Goal: Information Seeking & Learning: Compare options

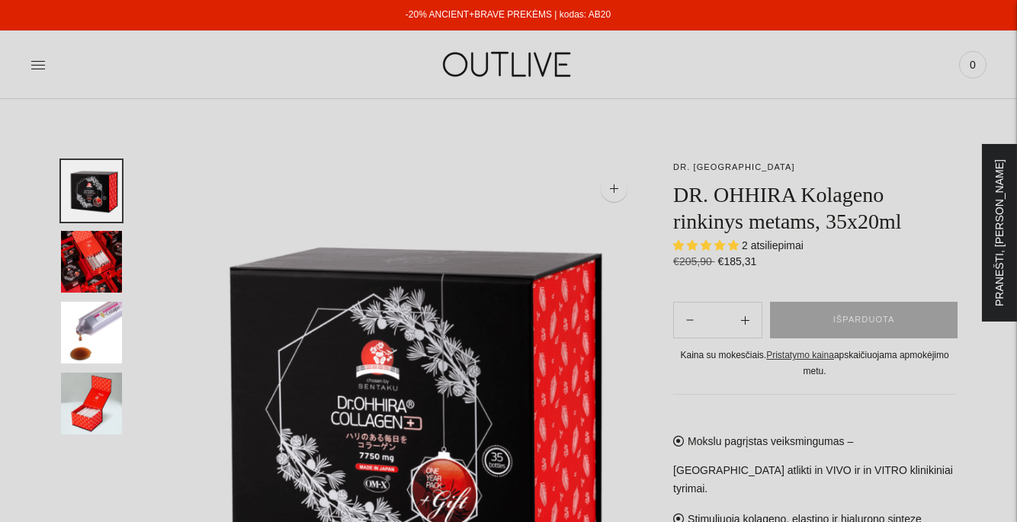
scroll to position [124, 0]
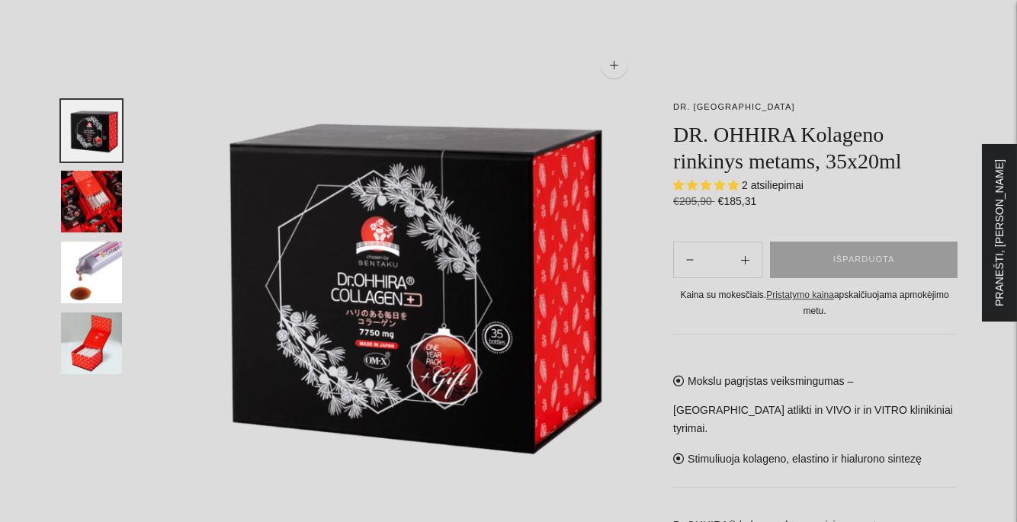
select select "**********"
click at [111, 270] on img "Translation missing: en.general.accessibility.image_thumbail" at bounding box center [91, 273] width 61 height 62
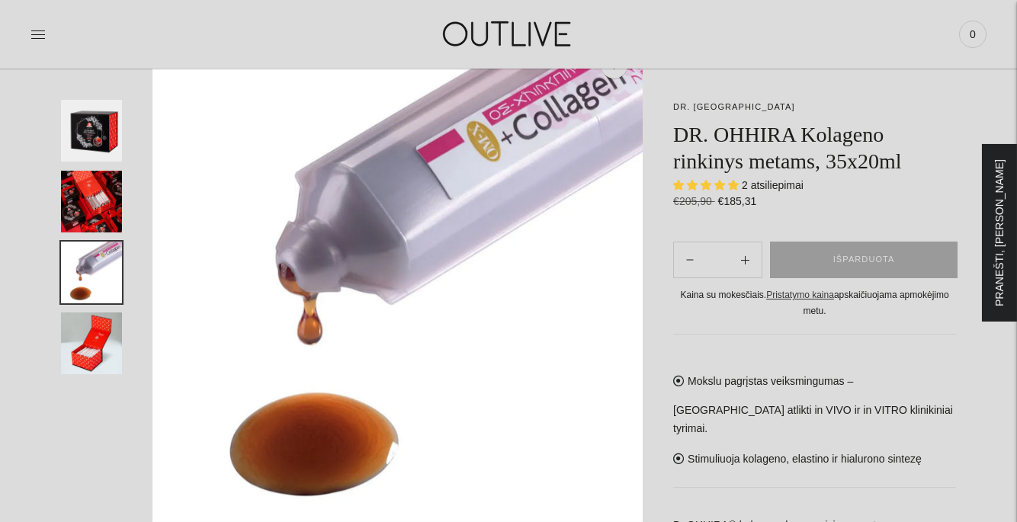
click at [103, 208] on img "Translation missing: en.general.accessibility.image_thumbail" at bounding box center [91, 202] width 61 height 62
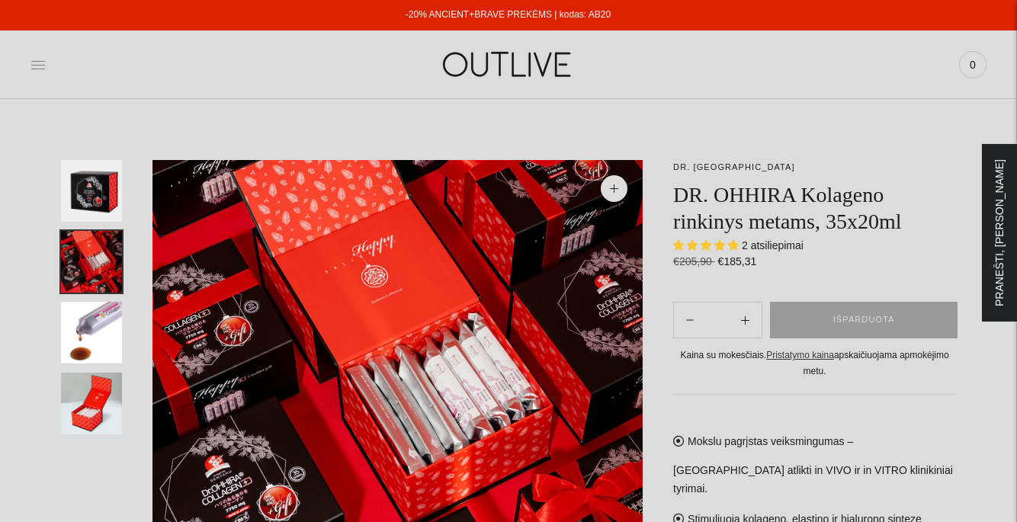
click at [41, 63] on icon at bounding box center [38, 64] width 15 height 15
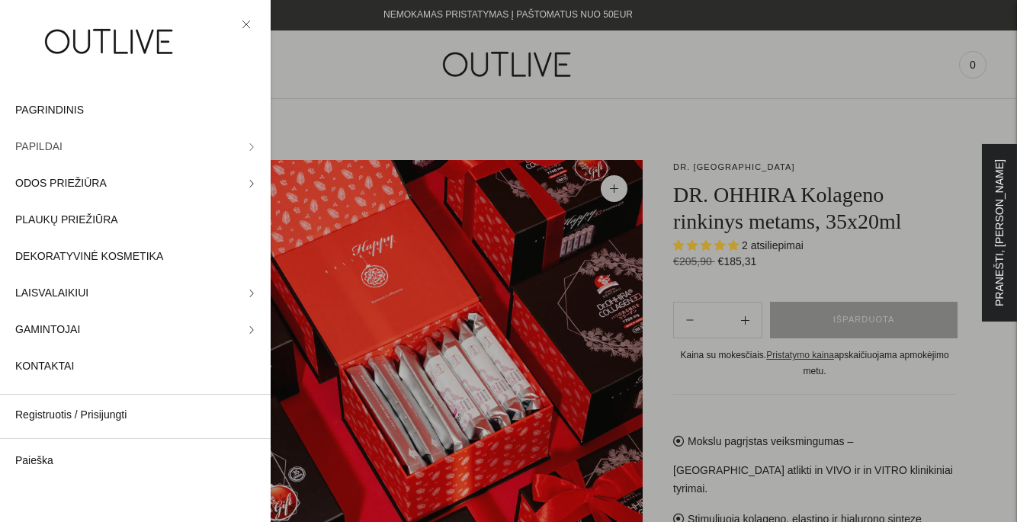
click at [250, 145] on icon at bounding box center [252, 147] width 8 height 8
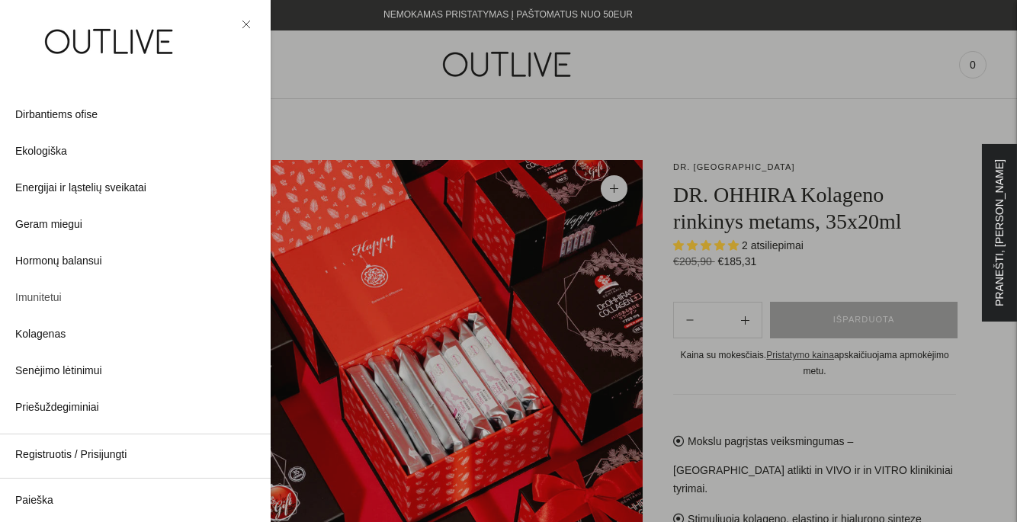
scroll to position [131, 0]
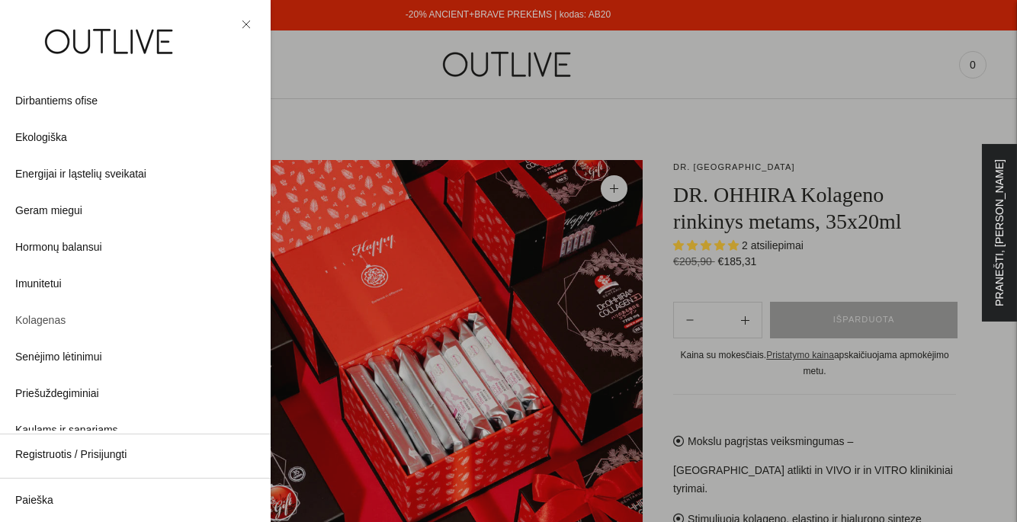
click at [47, 321] on span "Kolagenas" at bounding box center [40, 321] width 50 height 18
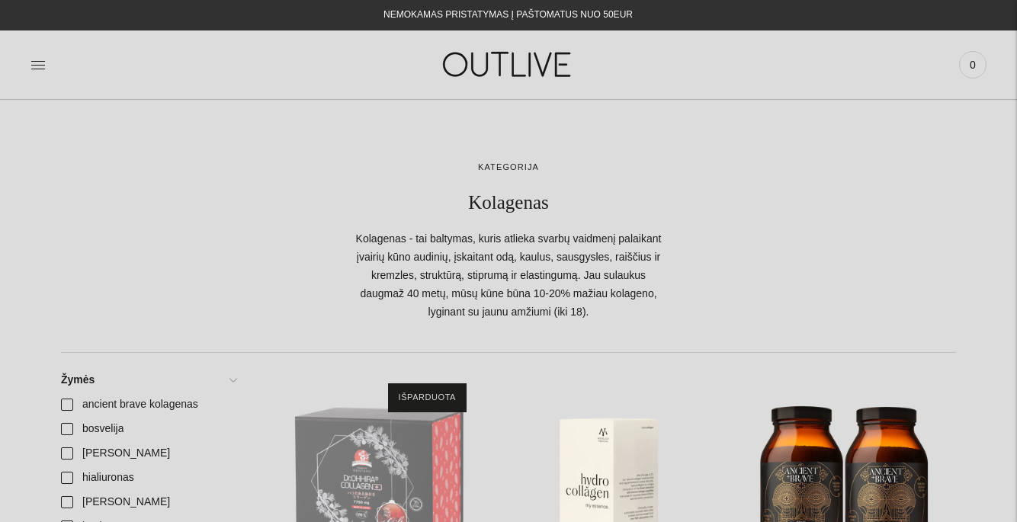
scroll to position [204, 0]
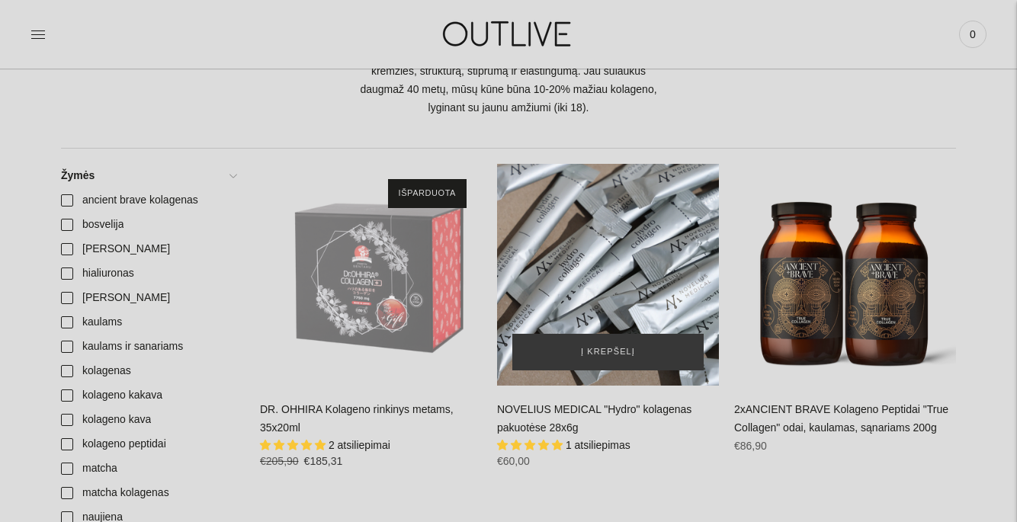
click at [621, 297] on div "NOVELIUS MEDICAL" at bounding box center [608, 275] width 222 height 222
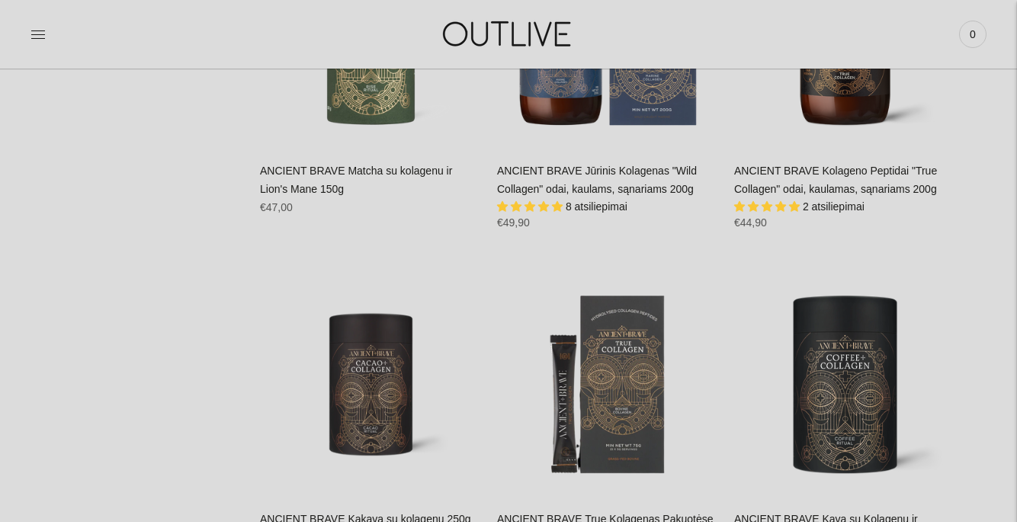
scroll to position [1193, 0]
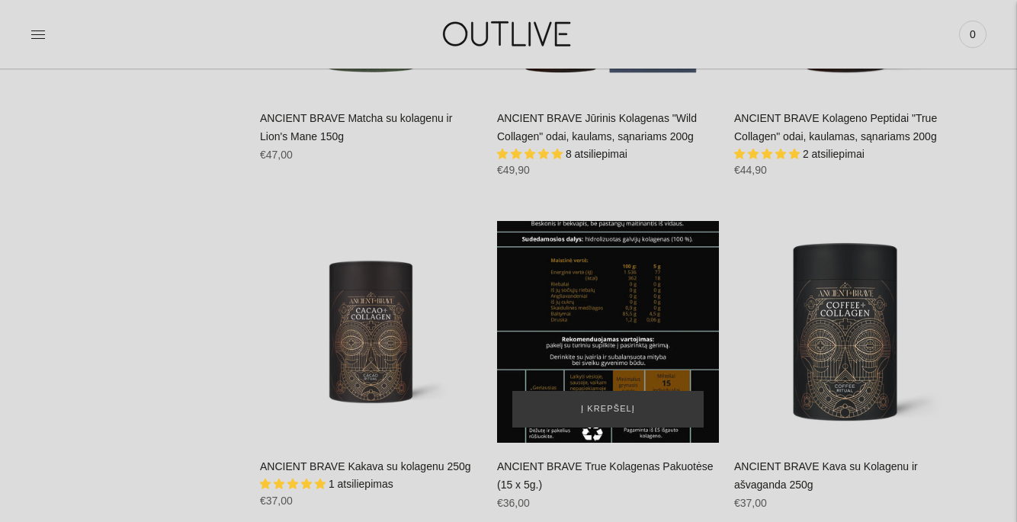
click at [628, 355] on div "ANCIENT BRAVE True Kolagenas Pakuotėse (15 x 5g.)\a" at bounding box center [608, 332] width 222 height 222
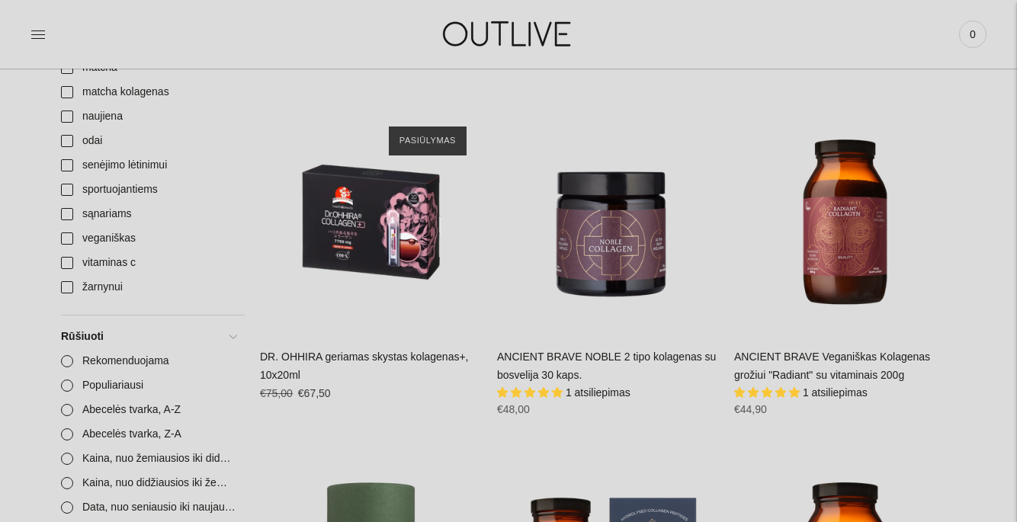
scroll to position [606, 0]
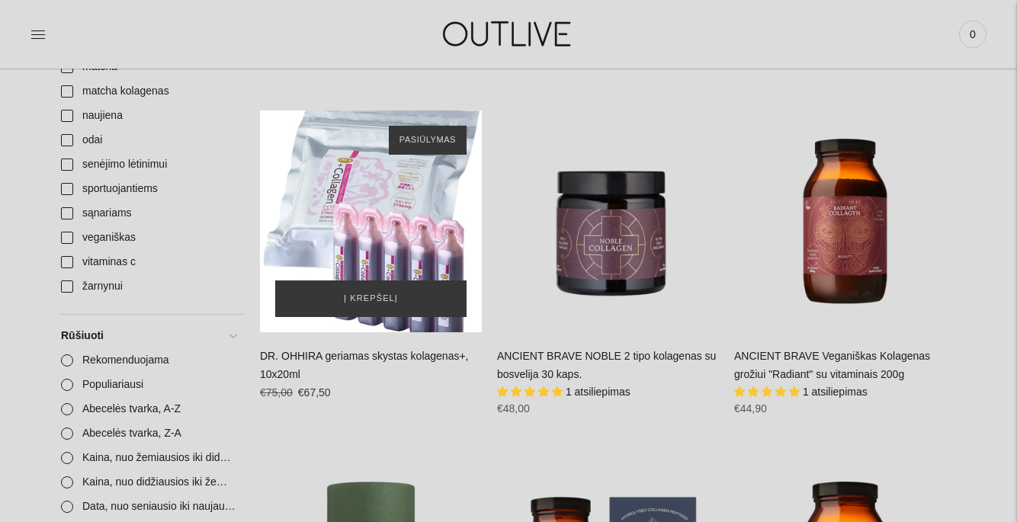
click at [369, 220] on div "DR. OHHIRA geriamas skystas kolagenas+, 10x20ml\a" at bounding box center [371, 222] width 222 height 222
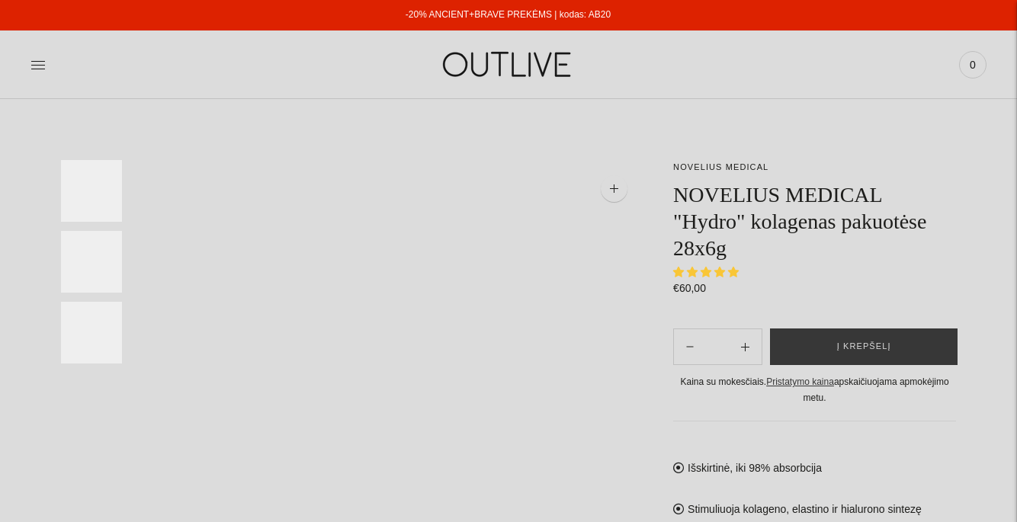
select select "**********"
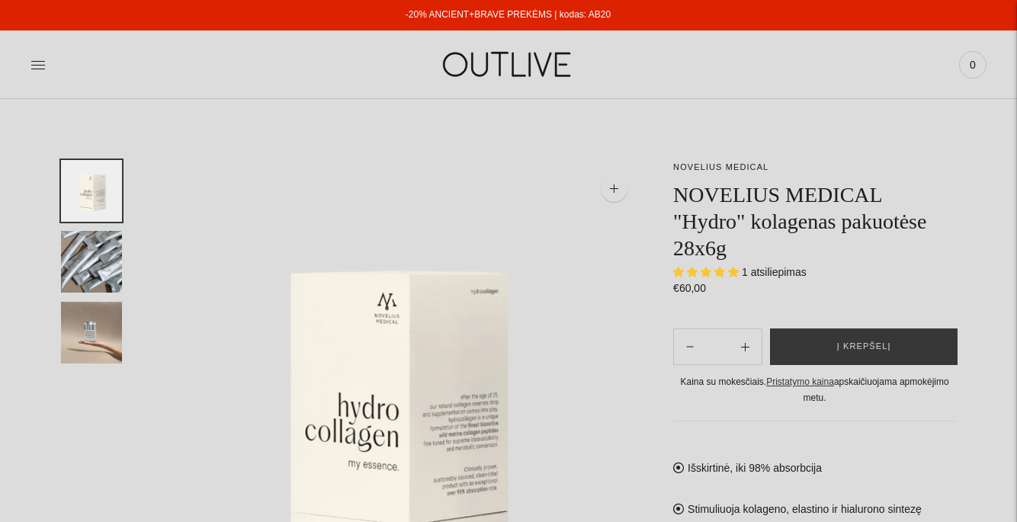
scroll to position [196, 0]
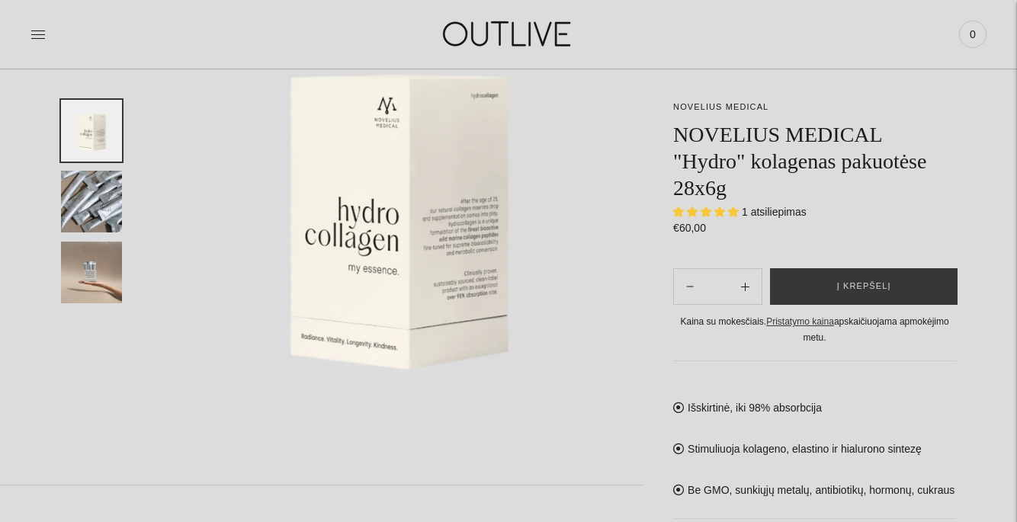
click at [93, 192] on img "Translation missing: en.general.accessibility.image_thumbail" at bounding box center [91, 202] width 61 height 62
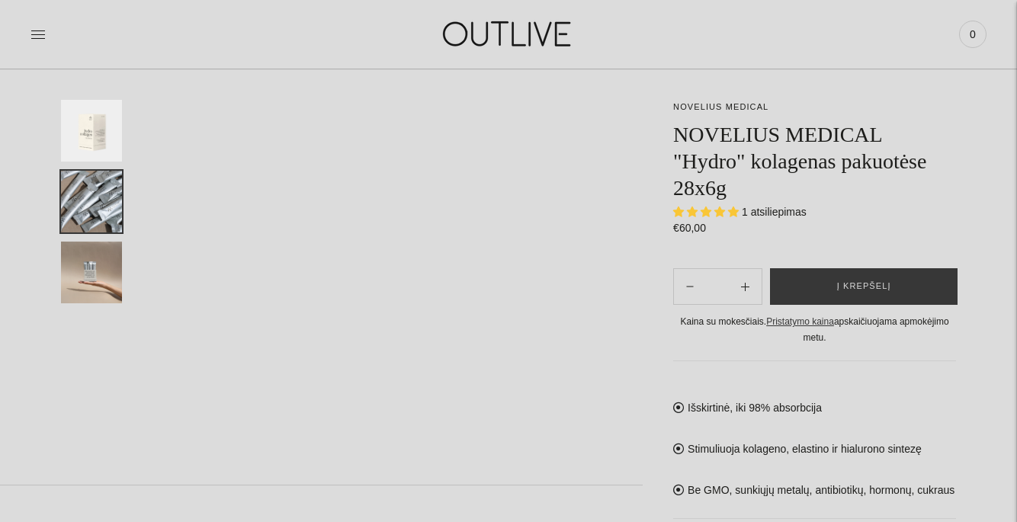
click at [96, 282] on img "Translation missing: en.general.accessibility.image_thumbail" at bounding box center [91, 273] width 61 height 62
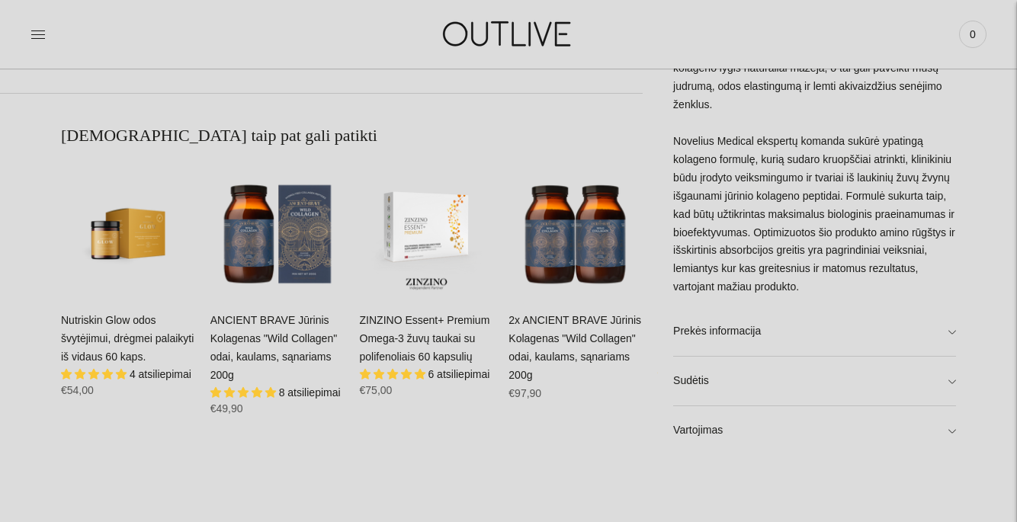
scroll to position [821, 0]
click at [746, 325] on link "Prekės informacija" at bounding box center [814, 331] width 283 height 49
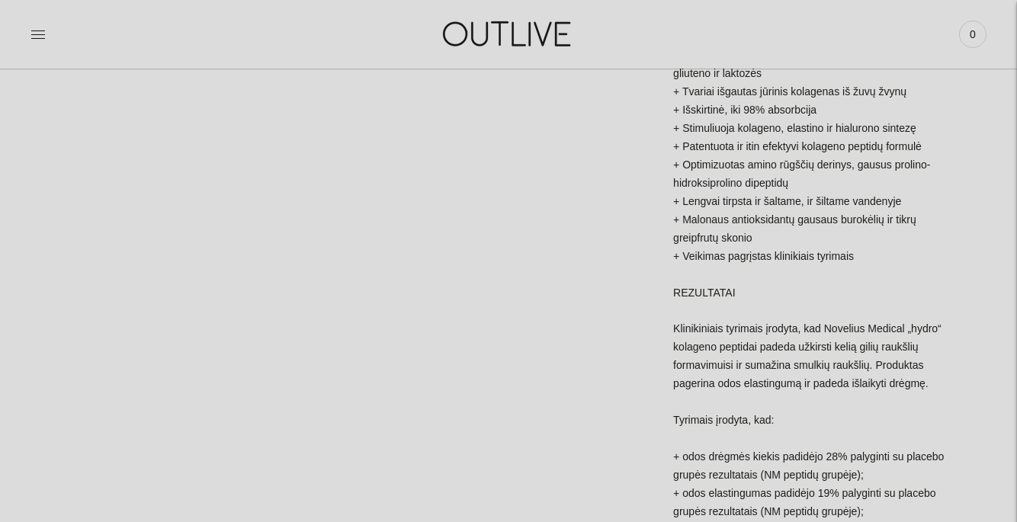
scroll to position [2000, 0]
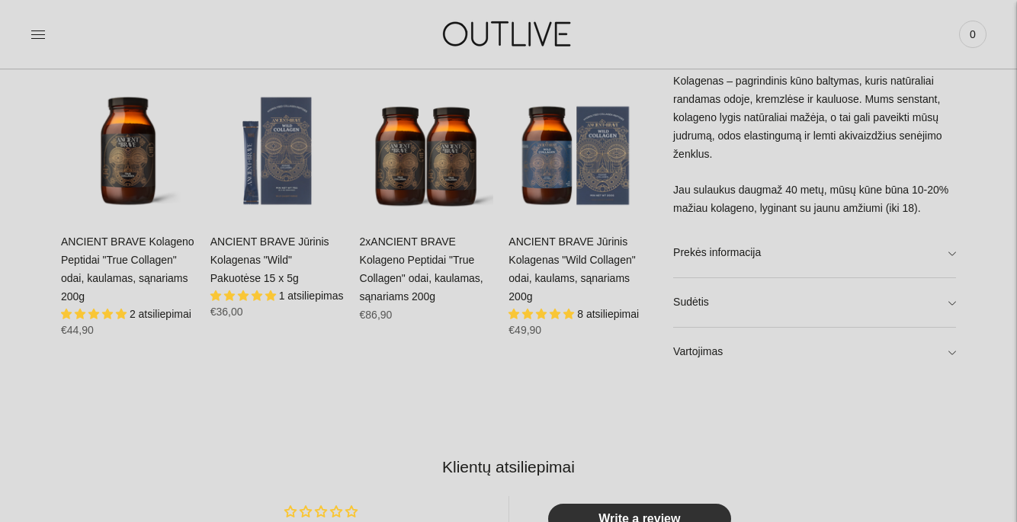
scroll to position [906, 0]
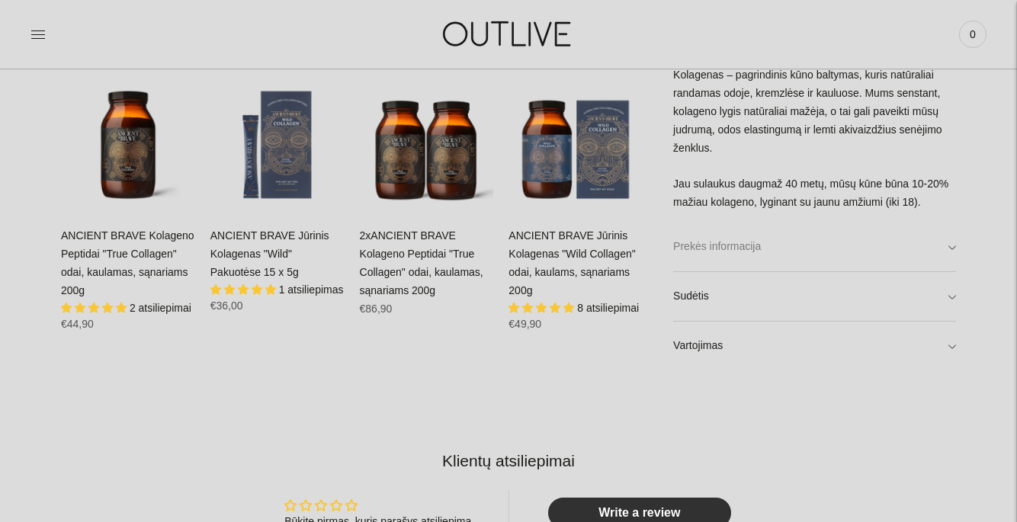
click at [788, 255] on link "Prekės informacija" at bounding box center [814, 247] width 283 height 49
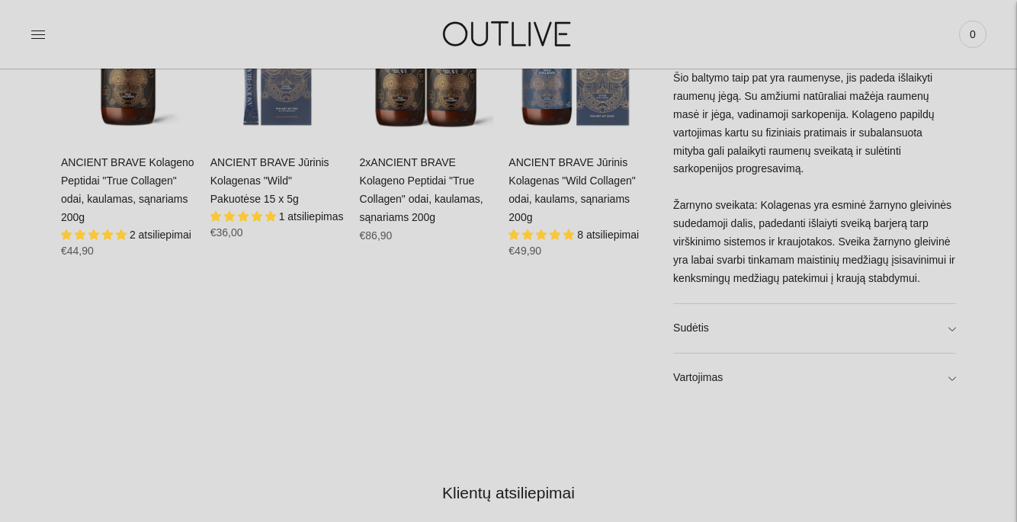
scroll to position [1007, 0]
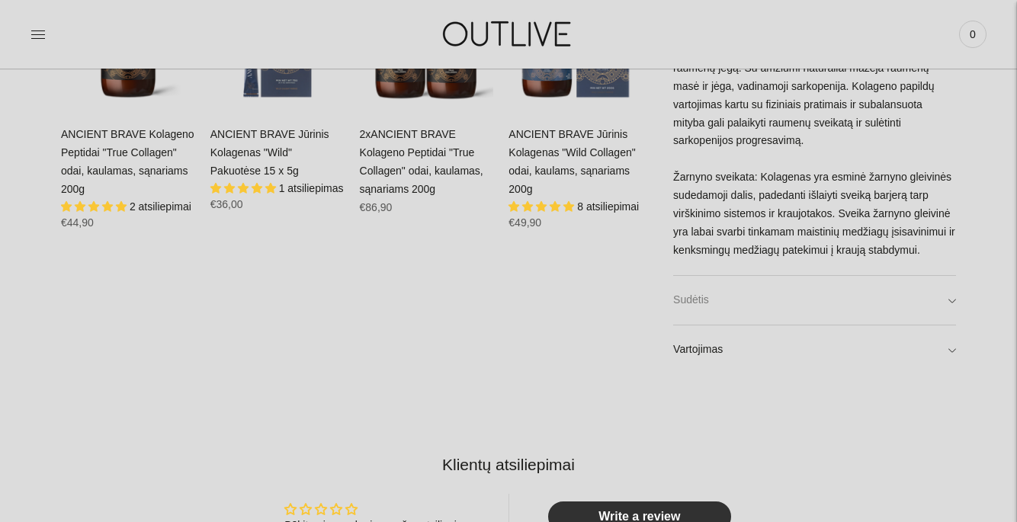
click at [785, 307] on link "Sudėtis" at bounding box center [814, 300] width 283 height 49
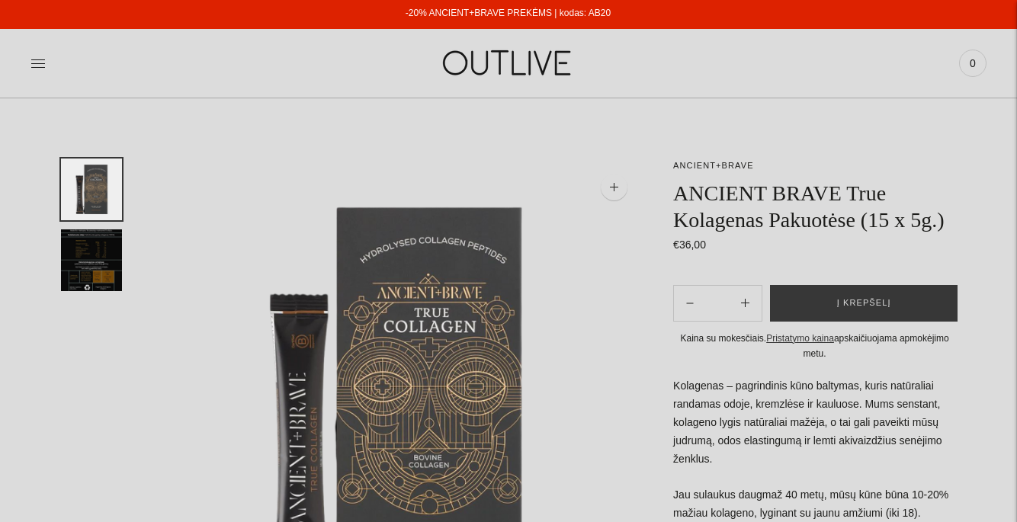
scroll to position [79, 0]
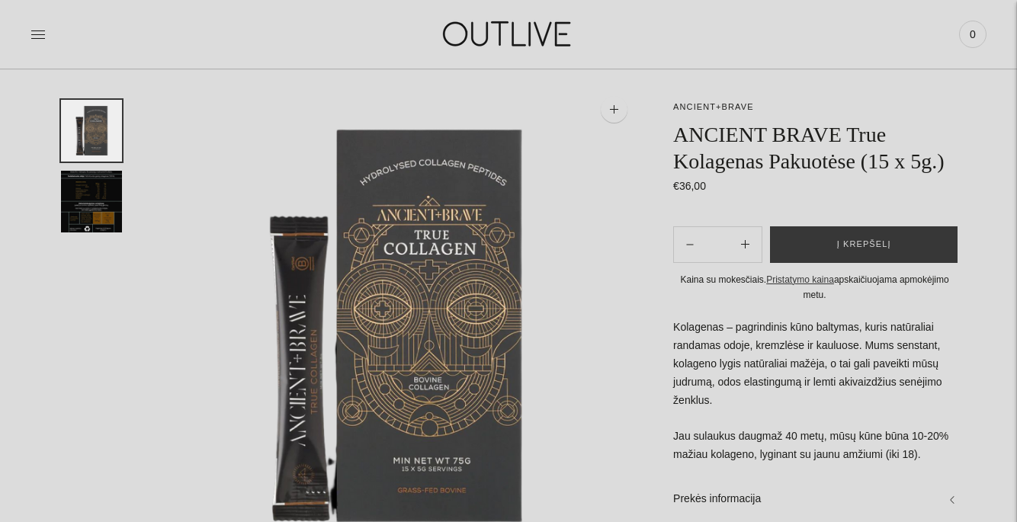
click at [75, 186] on img "Translation missing: en.general.accessibility.image_thumbail" at bounding box center [91, 202] width 61 height 62
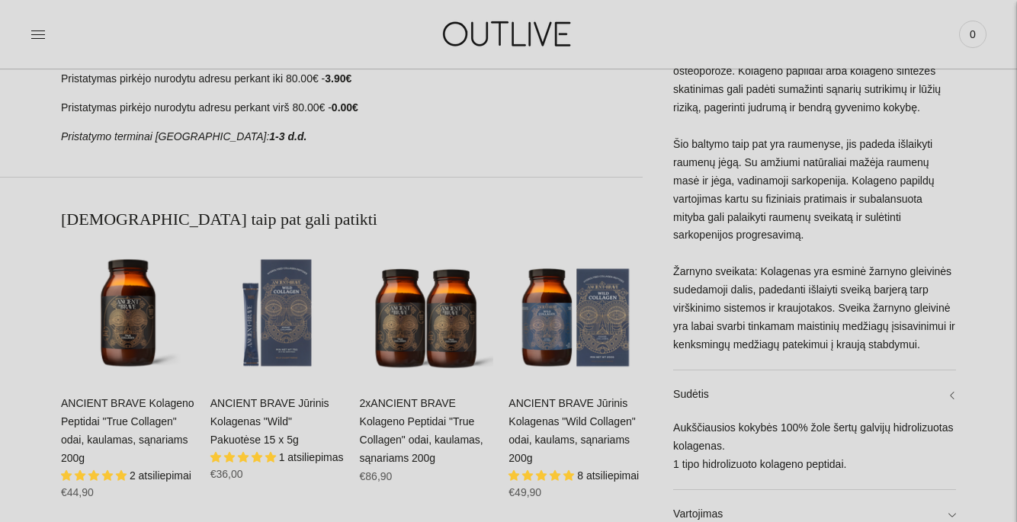
scroll to position [1142, 0]
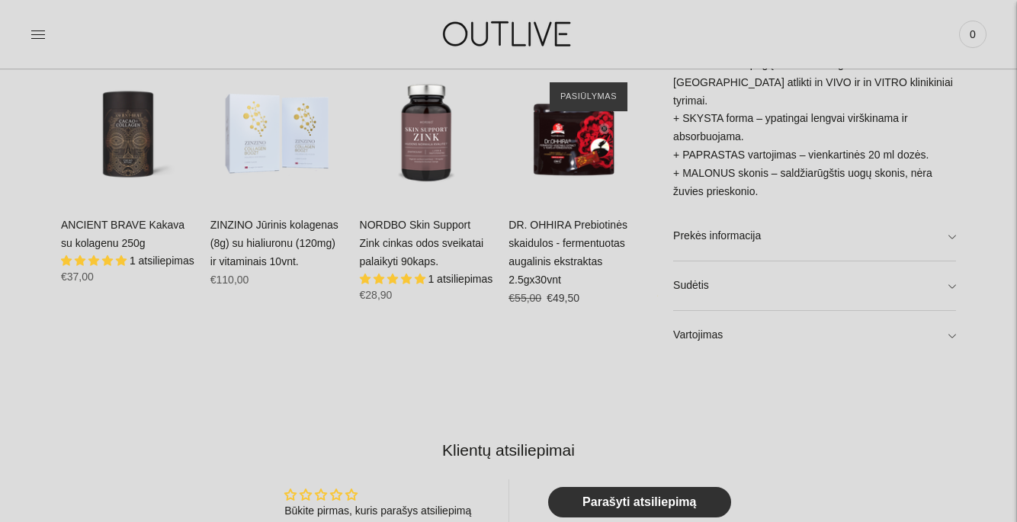
scroll to position [936, 0]
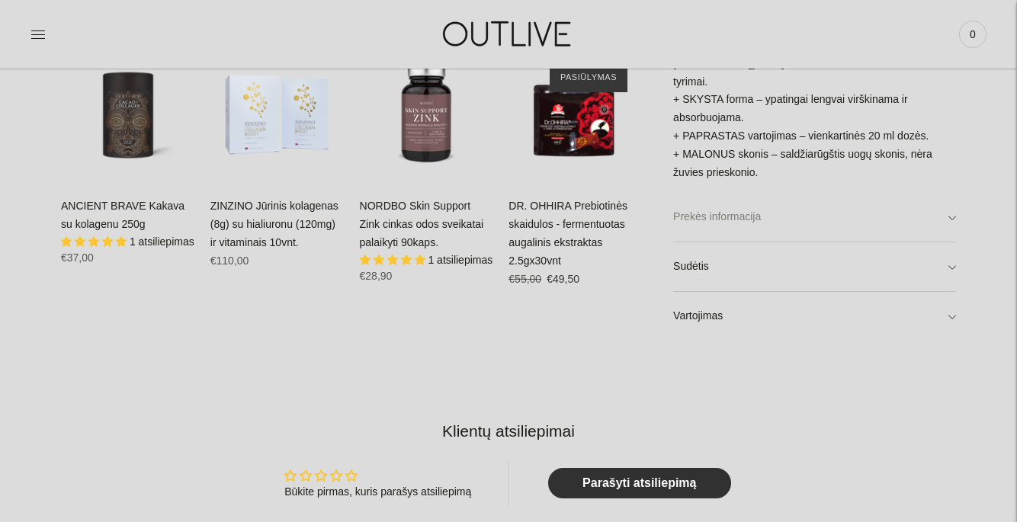
click at [747, 212] on link "Prekės informacija" at bounding box center [814, 217] width 283 height 49
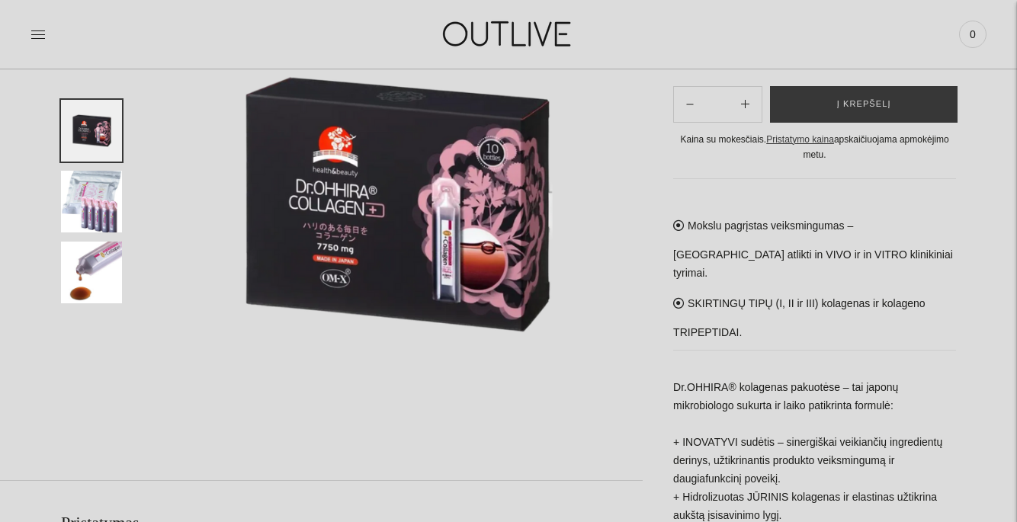
scroll to position [201, 0]
